Goal: Transaction & Acquisition: Purchase product/service

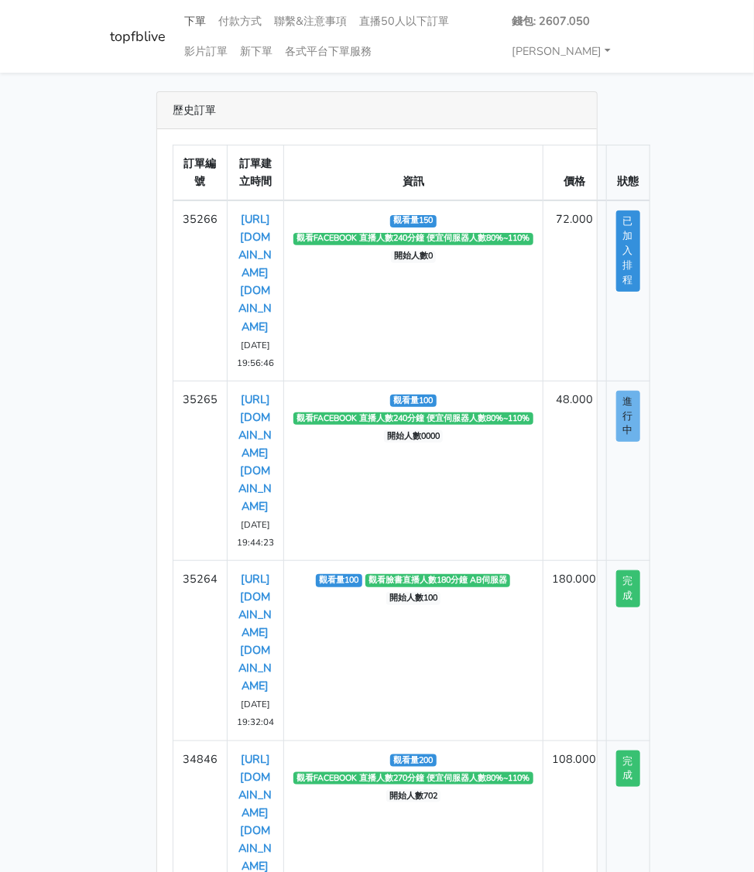
click at [193, 25] on link "下單" at bounding box center [195, 21] width 34 height 30
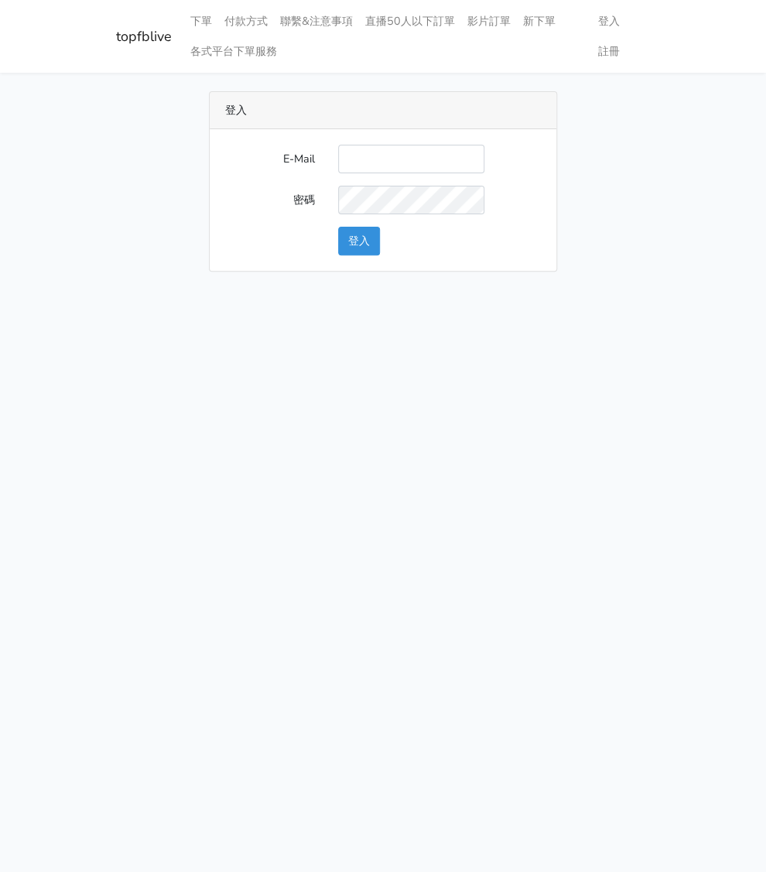
click at [387, 153] on input "E-Mail" at bounding box center [411, 159] width 146 height 29
type input "watin5408@gmail.com"
click at [358, 246] on button "登入" at bounding box center [359, 241] width 42 height 29
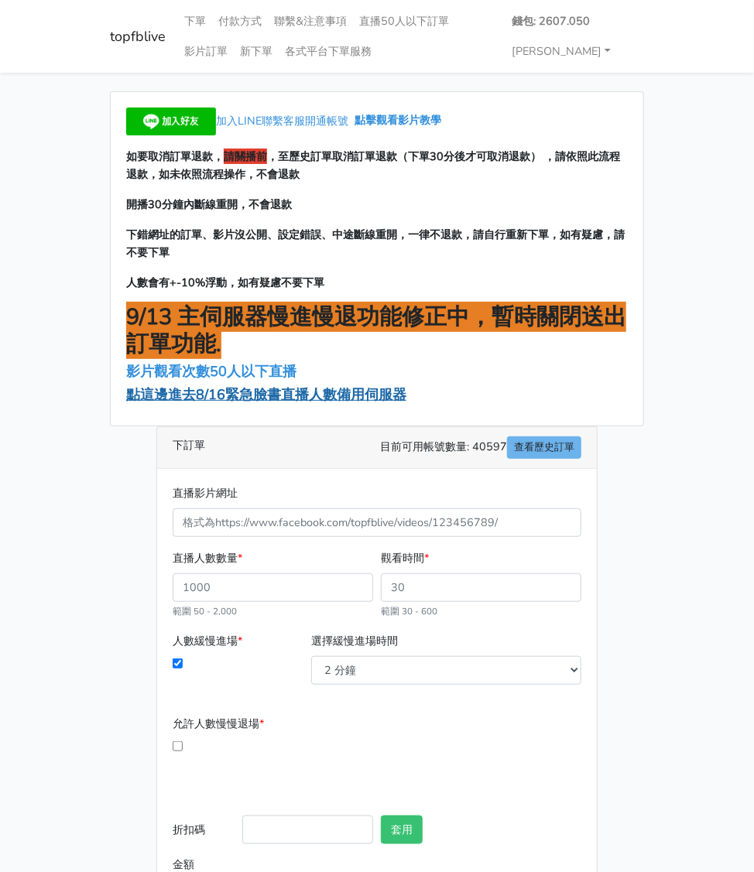
click at [204, 398] on span "點這邊進去8/16緊急臉書直播人數備用伺服器" at bounding box center [266, 394] width 280 height 19
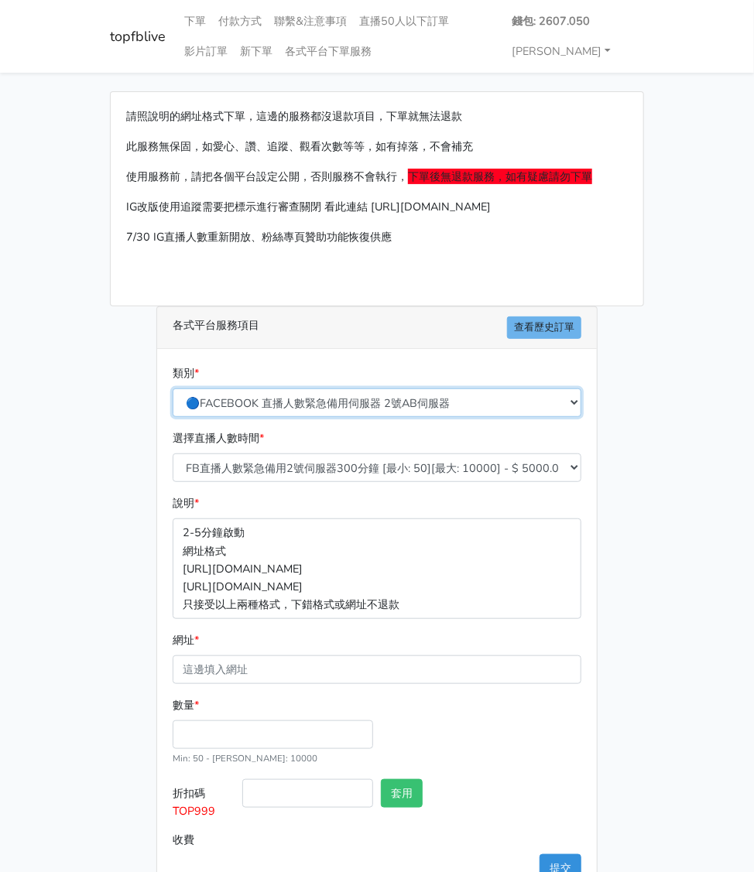
click at [323, 402] on select "🔵FACEBOOK 直播人數緊急備用伺服器 2號AB伺服器 🔵FACEBOOK 網軍專用貼文留言 安全保密 🔵9/30 FACEBOOK 直播人數緩慢進場緩慢…" at bounding box center [377, 402] width 409 height 29
select select "3/26熱門平台服務台灣粉絲IG YT FB TIKTOK"
click at [173, 388] on select "🔵FACEBOOK 直播人數緊急備用伺服器 2號AB伺服器 🔵FACEBOOK 網軍專用貼文留言 安全保密 🔵9/30 FACEBOOK 直播人數緩慢進場緩慢…" at bounding box center [377, 402] width 409 height 29
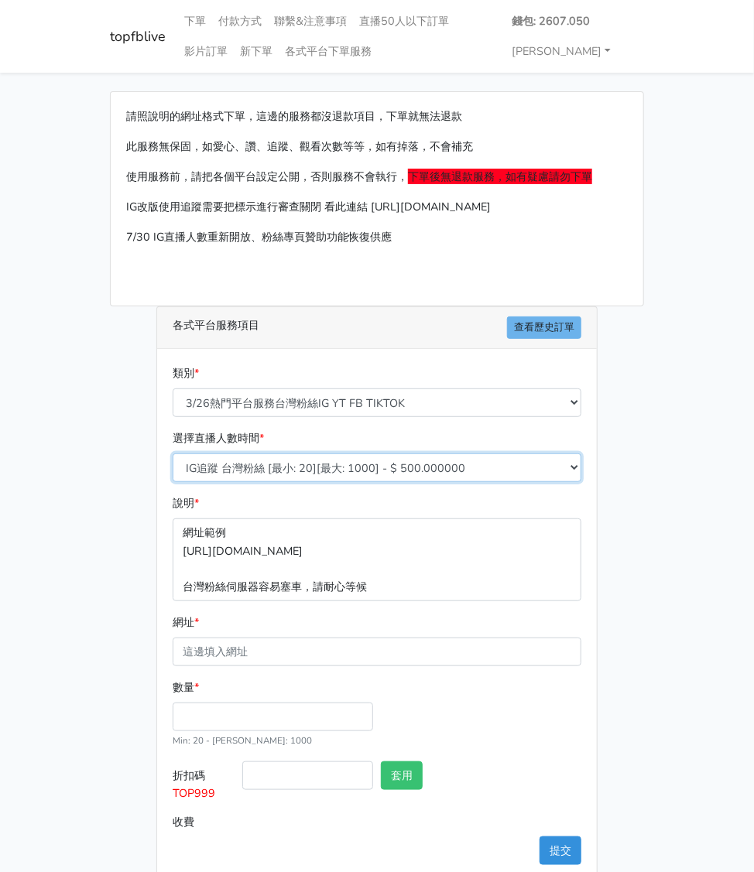
click at [293, 462] on select "IG追蹤 台灣粉絲 [最小: 20][最大: 1000] - $ 500.000000 IG愛心 台灣粉絲 [最小: 20][最大: 1000] - $ 35…" at bounding box center [377, 467] width 409 height 29
select select "669"
click at [173, 453] on select "IG追蹤 台灣粉絲 [最小: 20][最大: 1000] - $ 500.000000 IG愛心 台灣粉絲 [最小: 20][最大: 1000] - $ 35…" at bounding box center [377, 467] width 409 height 29
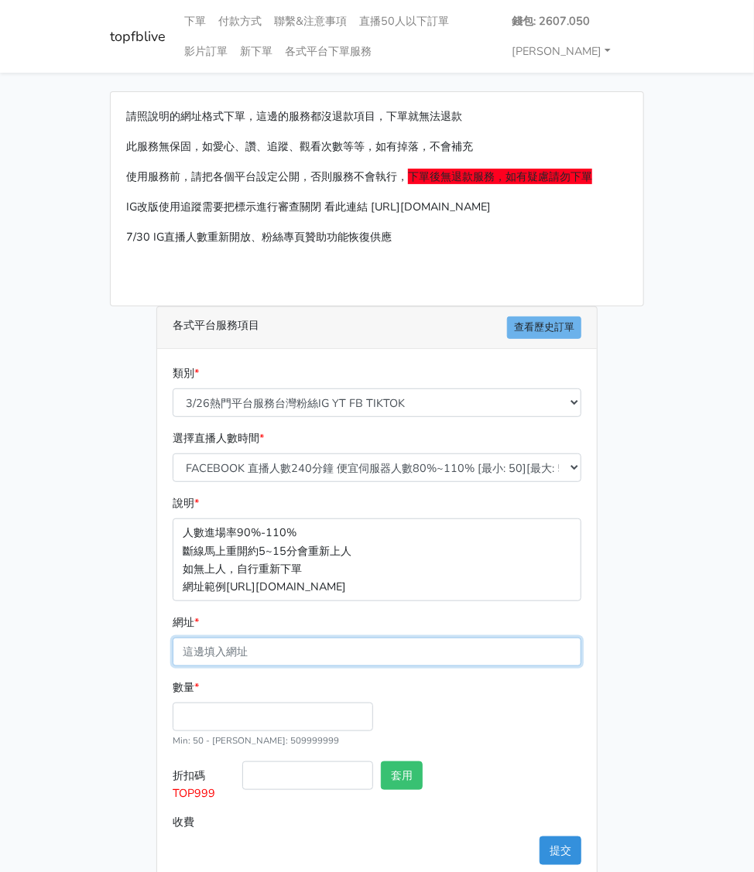
click at [203, 649] on input "網址 *" at bounding box center [377, 652] width 409 height 29
paste input "[URL][DOMAIN_NAME][DOMAIN_NAME]"
type input "[URL][DOMAIN_NAME][DOMAIN_NAME]"
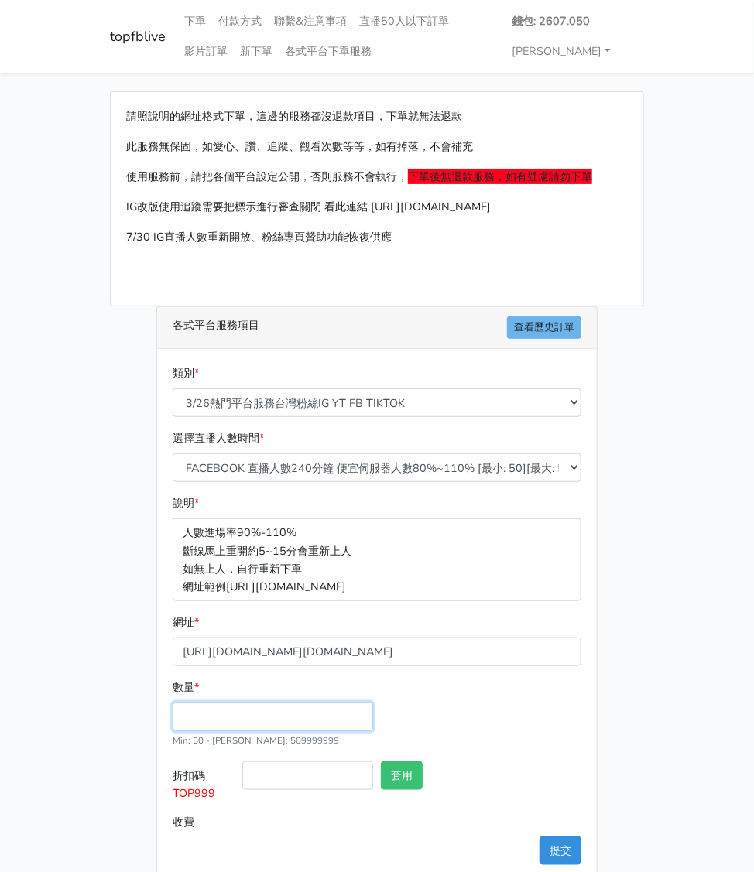
click at [197, 727] on input "數量 *" at bounding box center [273, 717] width 200 height 29
type input "100"
type input "48.000"
drag, startPoint x: 227, startPoint y: 798, endPoint x: 164, endPoint y: 795, distance: 62.7
click at [164, 795] on div "類別 * 🔵FACEBOOK 直播人數緊急備用伺服器 2號AB伺服器 🔵FACEBOOK 網軍專用貼文留言 安全保密 🔵9/30 FACEBOOK 直播人數緩…" at bounding box center [376, 615] width 439 height 532
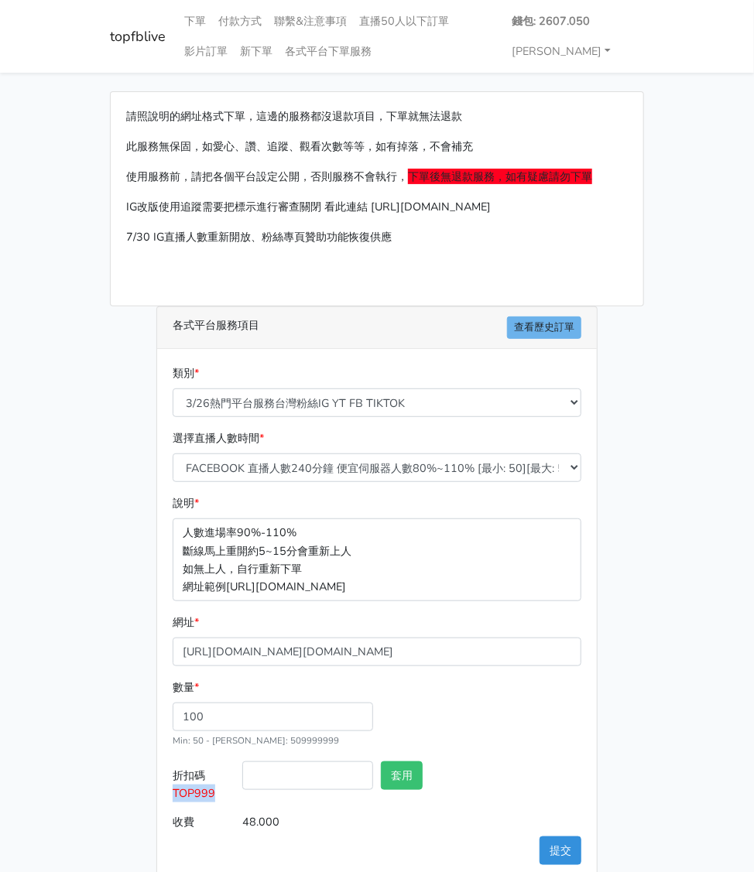
copy span "TOP999"
click at [291, 775] on input "折扣碼 TOP999" at bounding box center [307, 775] width 131 height 29
paste input "TOP999"
type input "TOP999"
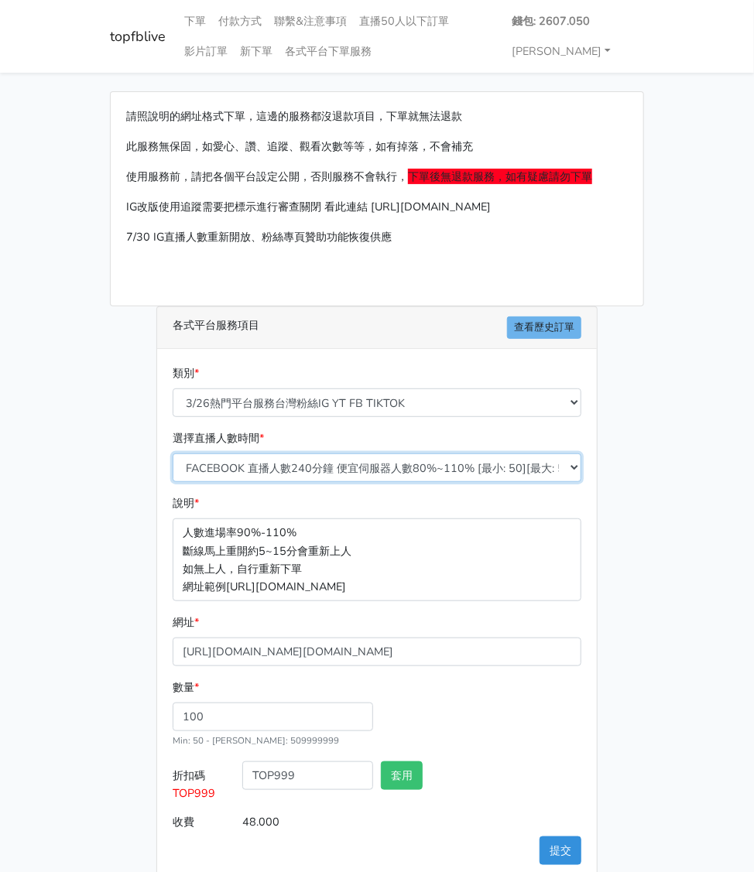
click at [328, 473] on select "IG追蹤 台灣粉絲 [最小: 20][最大: 1000] - $ 500.000000 IG愛心 台灣粉絲 [最小: 20][最大: 1000] - $ 35…" at bounding box center [377, 467] width 409 height 29
select select "667"
click at [173, 453] on select "IG追蹤 台灣粉絲 [最小: 20][最大: 1000] - $ 500.000000 IG愛心 台灣粉絲 [最小: 20][最大: 1000] - $ 35…" at bounding box center [377, 467] width 409 height 29
type input "36.000"
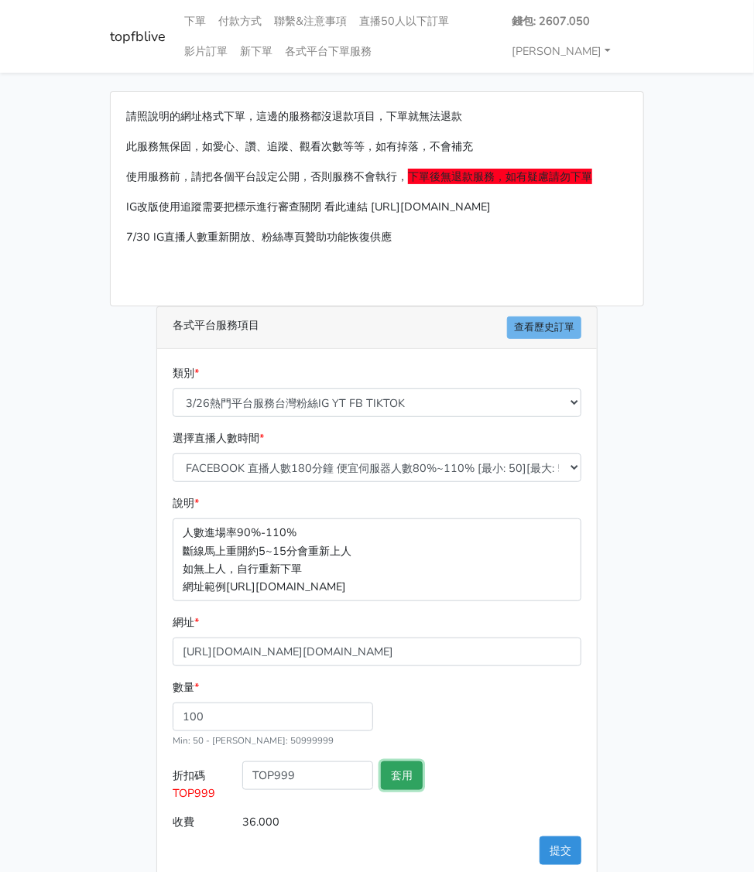
click at [402, 770] on button "套用" at bounding box center [402, 775] width 42 height 29
type input "套用失敗"
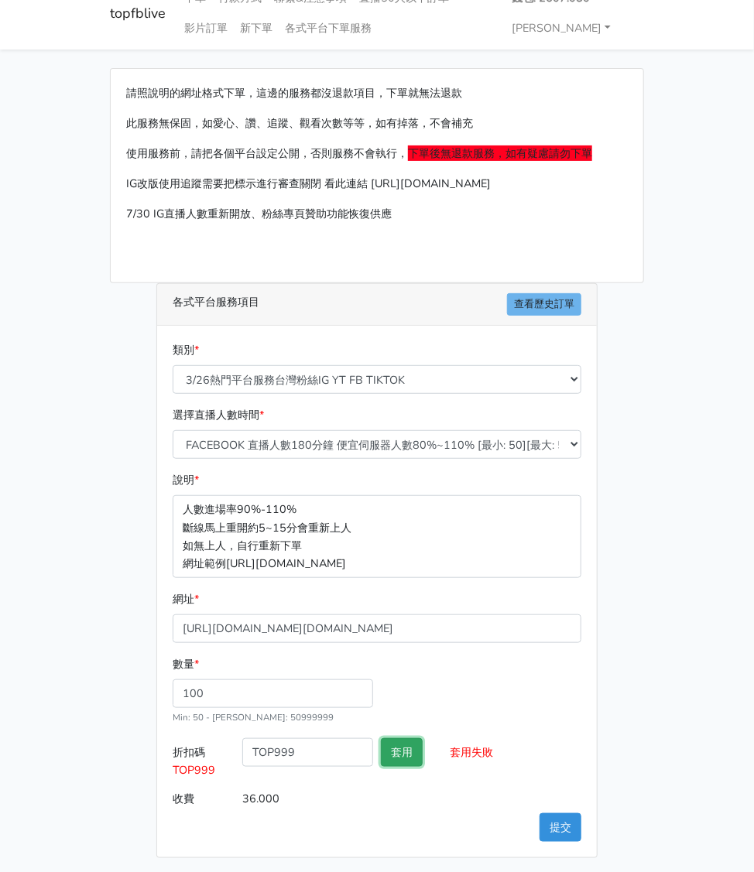
scroll to position [26, 0]
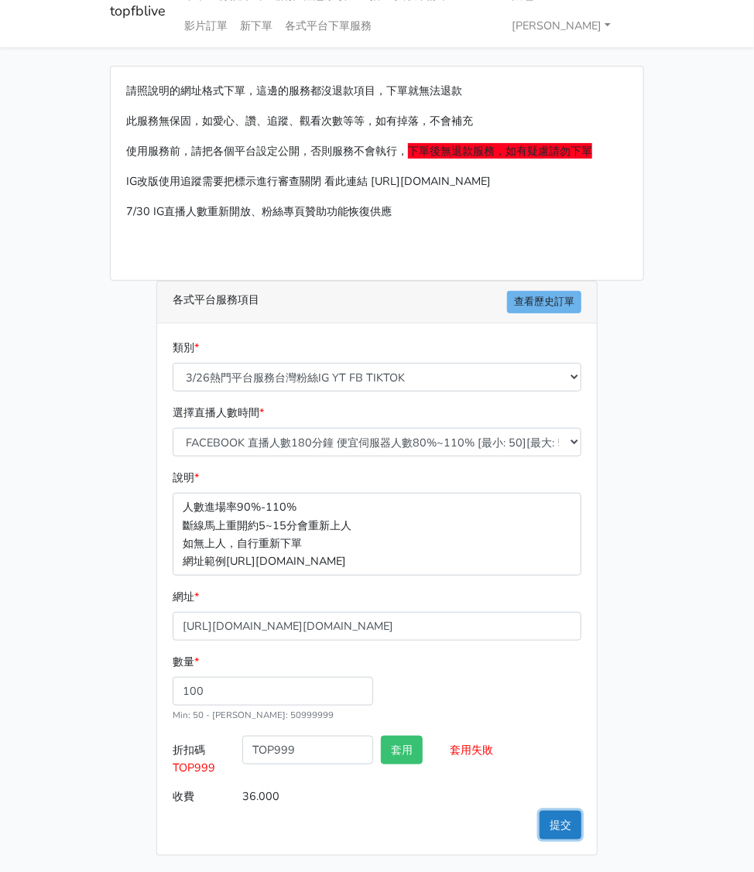
click at [551, 822] on button "提交" at bounding box center [560, 825] width 42 height 29
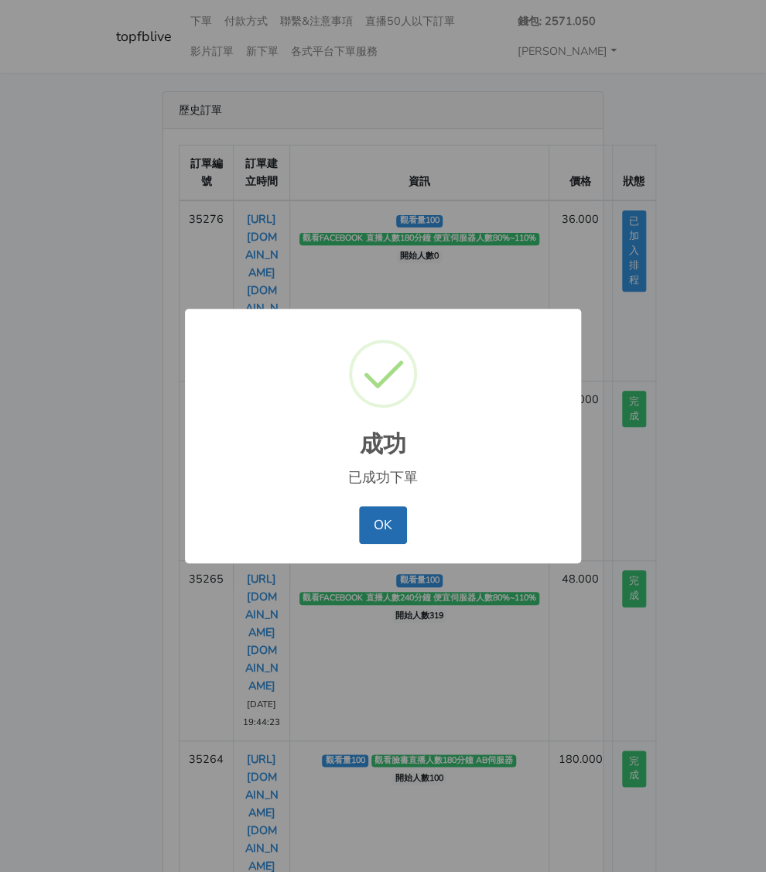
click at [378, 522] on button "OK" at bounding box center [382, 524] width 47 height 37
